Goal: Information Seeking & Learning: Learn about a topic

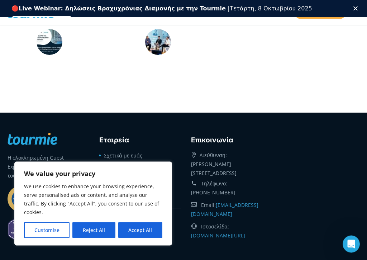
scroll to position [3168, 0]
click at [148, 230] on button "Accept All" at bounding box center [140, 230] width 44 height 16
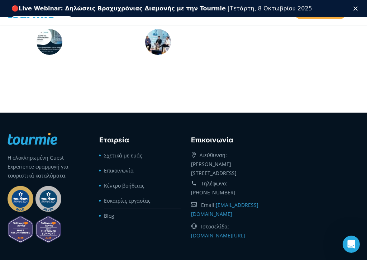
checkbox input "true"
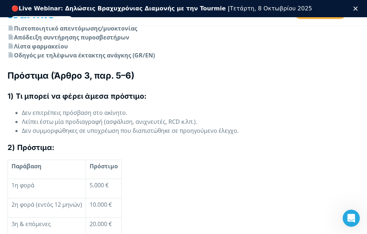
scroll to position [2379, 0]
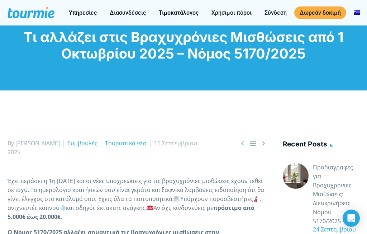
checkbox input "true"
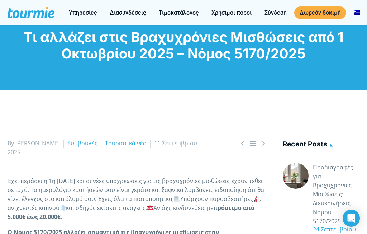
checkbox input "true"
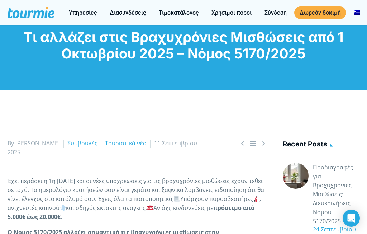
checkbox input "true"
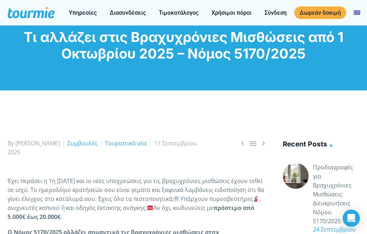
checkbox input "true"
